Goal: Transaction & Acquisition: Purchase product/service

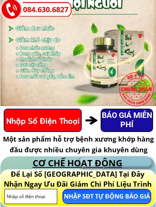
scroll to position [70, 0]
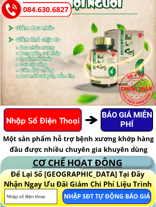
click at [128, 122] on p "BÁO GIÁ MIỄN PHÍ" at bounding box center [126, 120] width 51 height 22
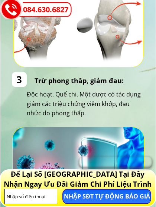
scroll to position [426, 0]
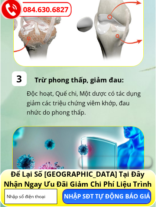
click at [120, 190] on p "NHẬP SĐT TỰ ĐỘNG BÁO GIÁ" at bounding box center [106, 197] width 87 height 14
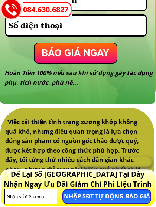
scroll to position [1360, 0]
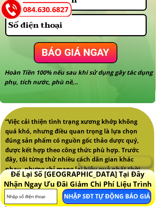
click at [92, 53] on p "BÁO GIÁ NGAY" at bounding box center [75, 53] width 82 height 20
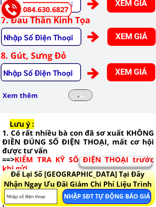
scroll to position [2255, 0]
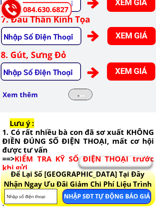
click at [132, 37] on p "XEM GIÁ" at bounding box center [131, 36] width 48 height 18
click at [123, 37] on p "XEM GIÁ" at bounding box center [131, 36] width 48 height 18
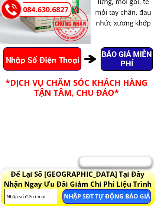
scroll to position [2560, 0]
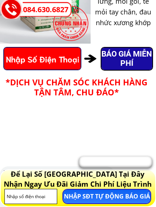
click at [125, 62] on p "BÁO GIÁ MIỄN PHÍ" at bounding box center [126, 59] width 51 height 22
click at [129, 57] on p "BÁO GIÁ MIỄN PHÍ" at bounding box center [126, 59] width 51 height 22
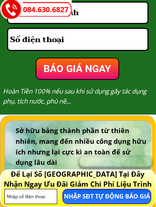
scroll to position [2838, 0]
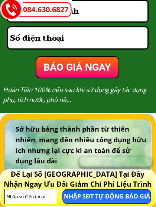
click at [97, 68] on p "BÁO GIÁ NGAY" at bounding box center [77, 67] width 82 height 21
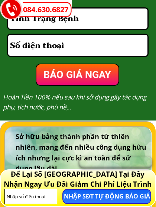
scroll to position [2827, 0]
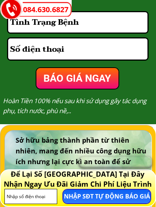
click at [81, 50] on input "tel" at bounding box center [77, 49] width 139 height 21
click at [53, 50] on input "tel" at bounding box center [77, 49] width 139 height 21
type input "0348682882"
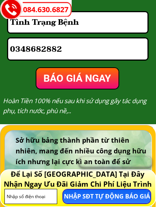
click at [83, 78] on p "BÁO GIÁ NGAY" at bounding box center [77, 78] width 82 height 21
click at [93, 80] on p "BÁO GIÁ NGAY" at bounding box center [77, 78] width 82 height 21
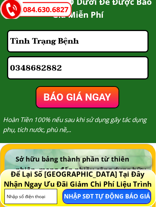
scroll to position [2808, 0]
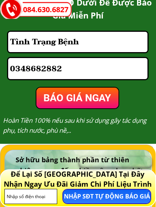
click at [88, 41] on input "text" at bounding box center [77, 42] width 139 height 20
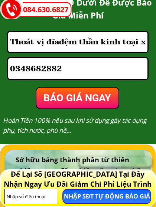
type input "Thoát vị đĩađệm thần kinh toại xuống chân đau gối"
click at [77, 96] on p "BÁO GIÁ NGAY" at bounding box center [77, 98] width 82 height 21
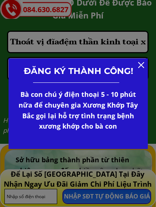
scroll to position [0, 0]
click at [143, 66] on div at bounding box center [141, 65] width 6 height 6
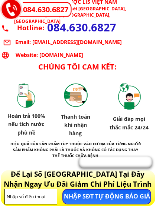
scroll to position [5089, 0]
